Goal: Navigation & Orientation: Understand site structure

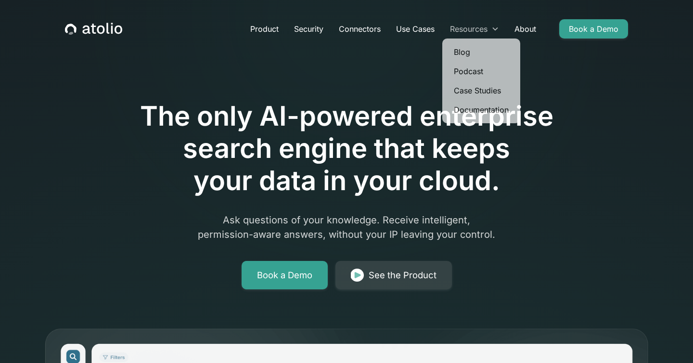
click at [466, 35] on div "Resources" at bounding box center [474, 28] width 64 height 19
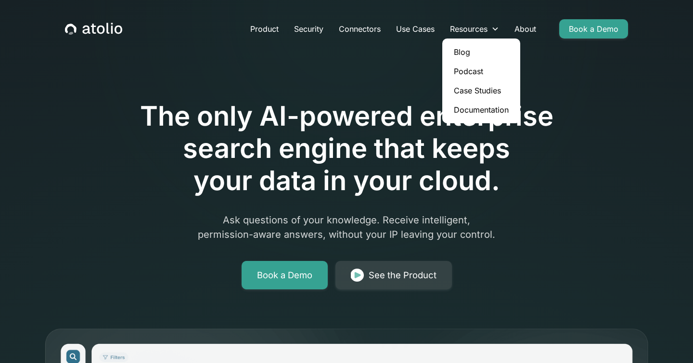
click at [466, 56] on link "Blog" at bounding box center [481, 51] width 70 height 19
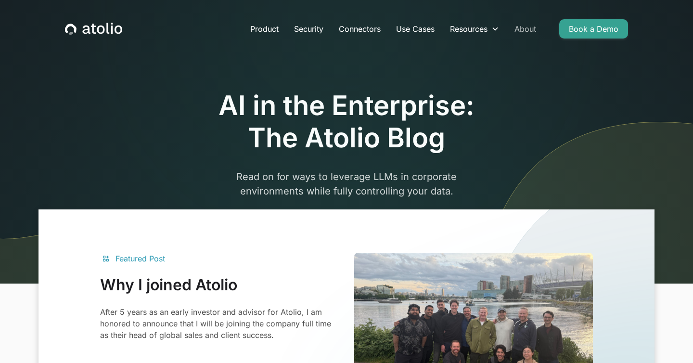
click at [519, 29] on link "About" at bounding box center [524, 28] width 37 height 19
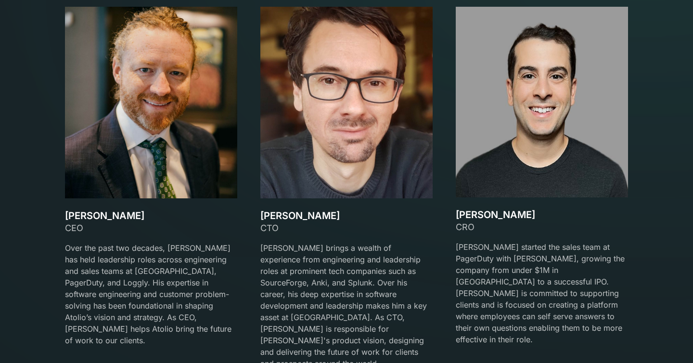
scroll to position [1417, 0]
